Goal: Answer question/provide support: Share knowledge or assist other users

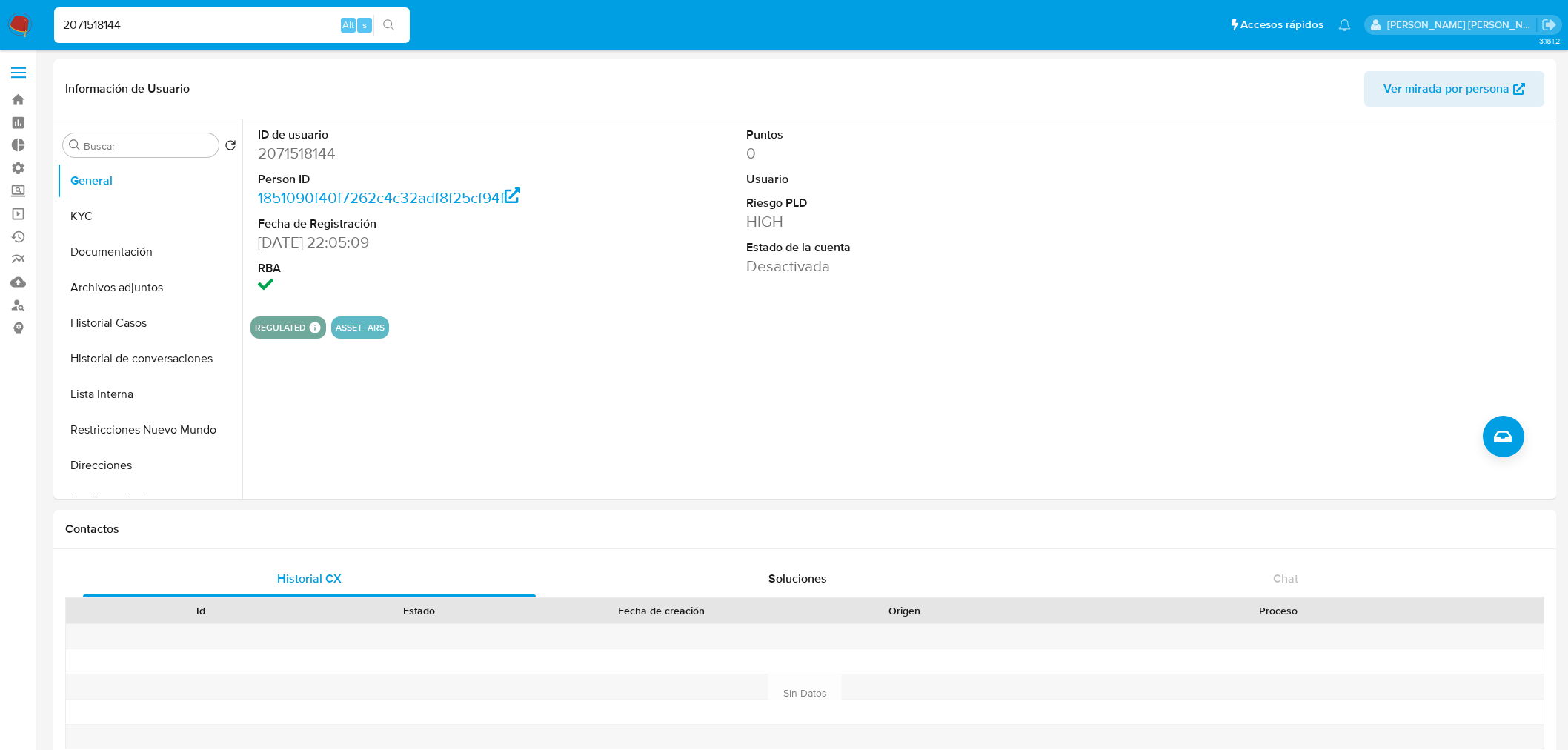
select select "10"
click at [170, 30] on input "2071518144" at bounding box center [231, 25] width 355 height 20
click at [170, 30] on input "2071518144" at bounding box center [231, 25] width 355 height 20
type input "F2Msy5uzjVrQUS7FBb6klt7u"
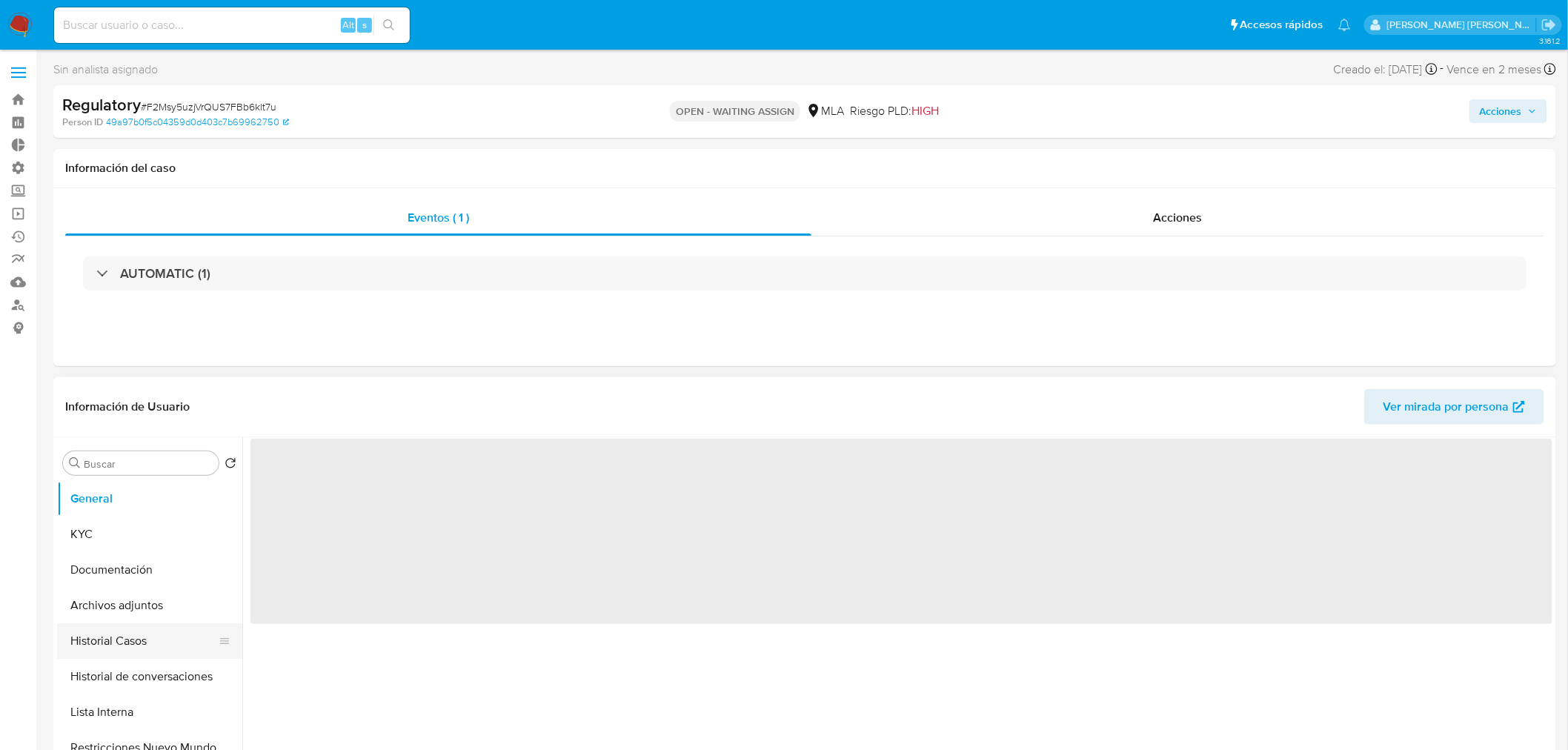
select select "10"
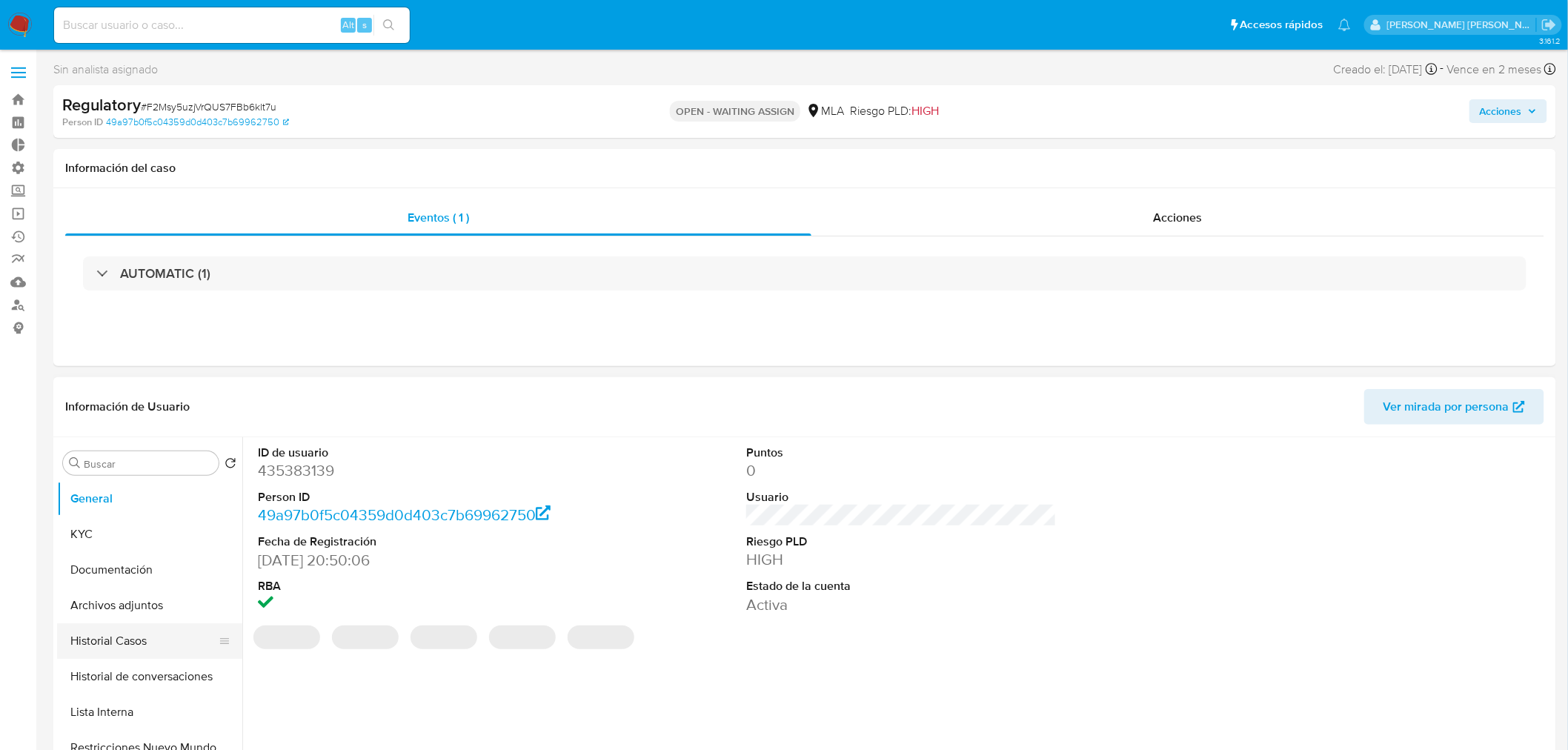
click at [113, 641] on button "Historial Casos" at bounding box center [144, 641] width 173 height 36
